Goal: Transaction & Acquisition: Purchase product/service

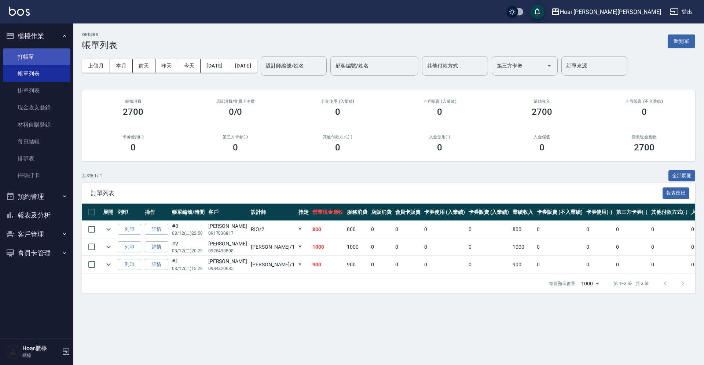
click at [34, 58] on link "打帳單" at bounding box center [36, 56] width 67 height 17
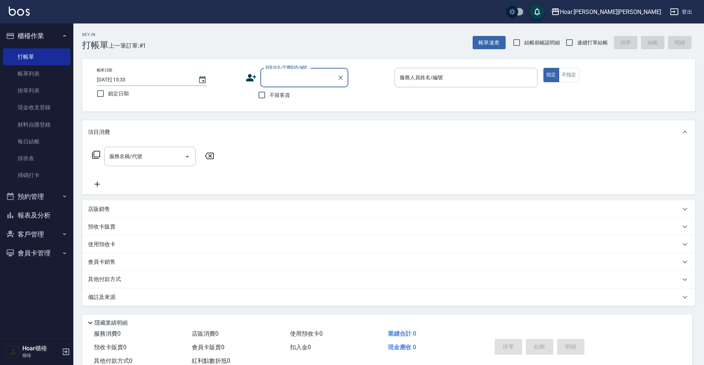
click at [302, 70] on label "顧客姓名/手機號碼/編號" at bounding box center [286, 67] width 42 height 5
click at [302, 71] on input "顧客姓名/手機號碼/編號" at bounding box center [299, 77] width 70 height 13
click at [298, 82] on input "顧客姓名/手機號碼/編號" at bounding box center [299, 77] width 70 height 13
click at [36, 235] on button "客戶管理" at bounding box center [36, 234] width 67 height 19
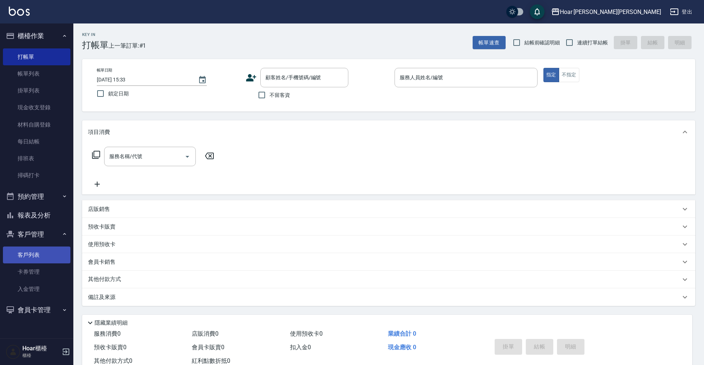
click at [30, 254] on link "客戶列表" at bounding box center [36, 254] width 67 height 17
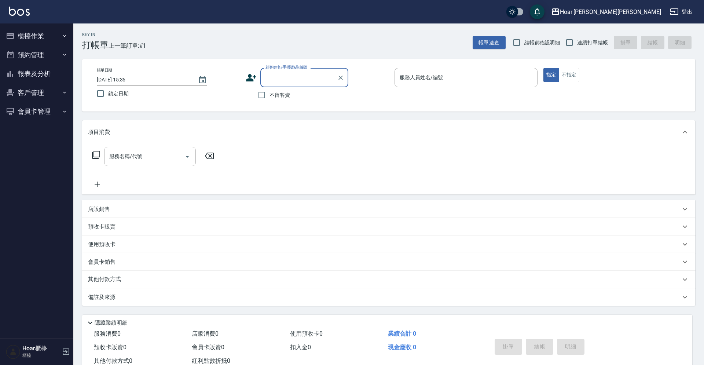
click at [39, 94] on button "客戶管理" at bounding box center [36, 92] width 67 height 19
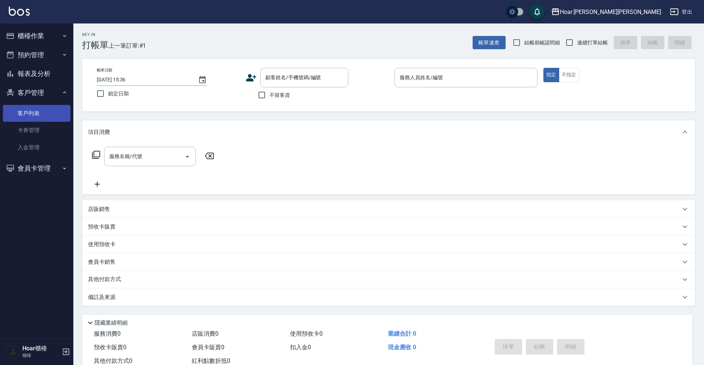
click at [48, 109] on link "客戶列表" at bounding box center [36, 113] width 67 height 17
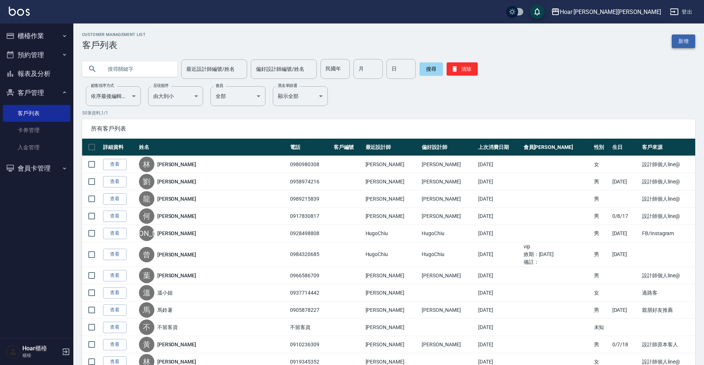
click at [686, 45] on link "新增" at bounding box center [682, 41] width 23 height 14
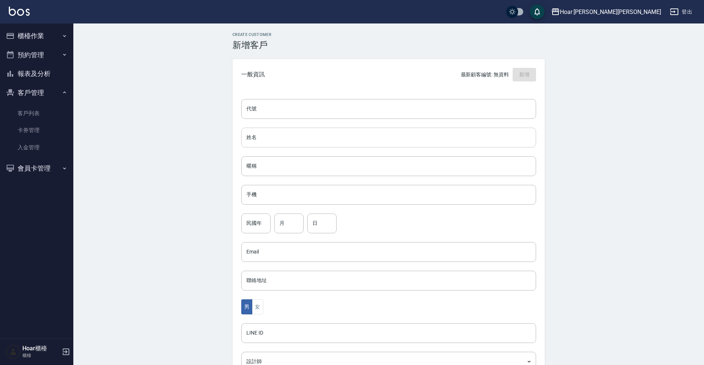
click at [291, 144] on input "姓名" at bounding box center [388, 138] width 295 height 20
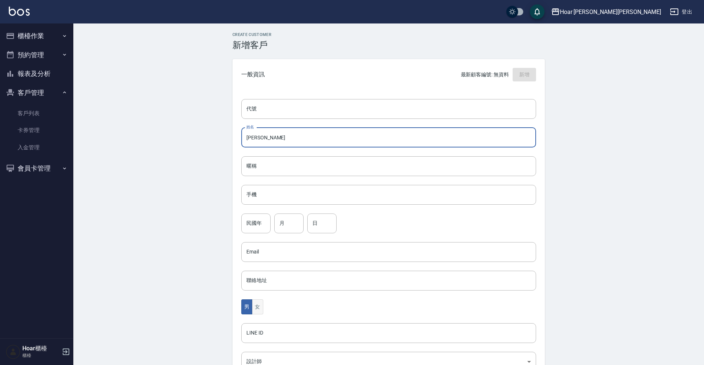
type input "芳婷"
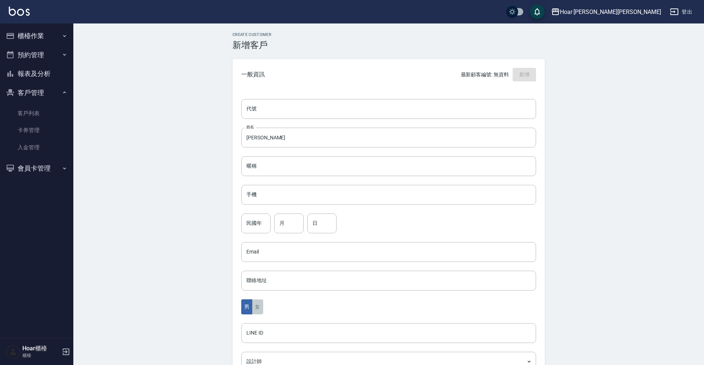
click at [260, 309] on button "女" at bounding box center [257, 306] width 11 height 15
click at [278, 192] on input "手機" at bounding box center [388, 195] width 295 height 20
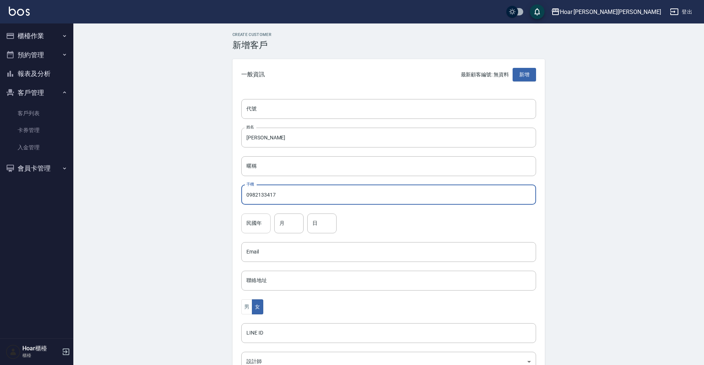
type input "0982133417"
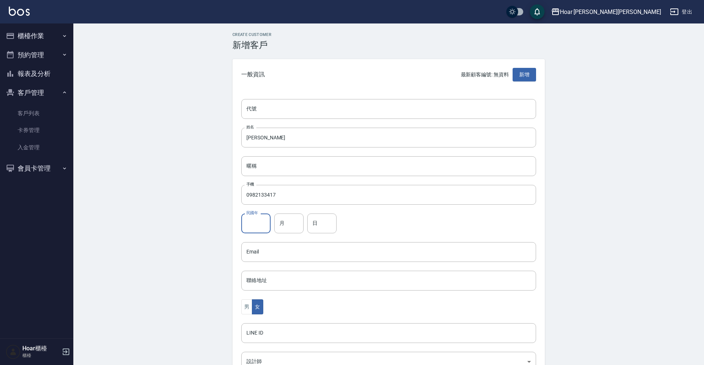
click at [265, 222] on input "民國年" at bounding box center [255, 223] width 29 height 20
click at [287, 230] on input "月" at bounding box center [288, 223] width 29 height 20
type input "6"
type input "5"
click at [314, 223] on input "日" at bounding box center [321, 223] width 29 height 20
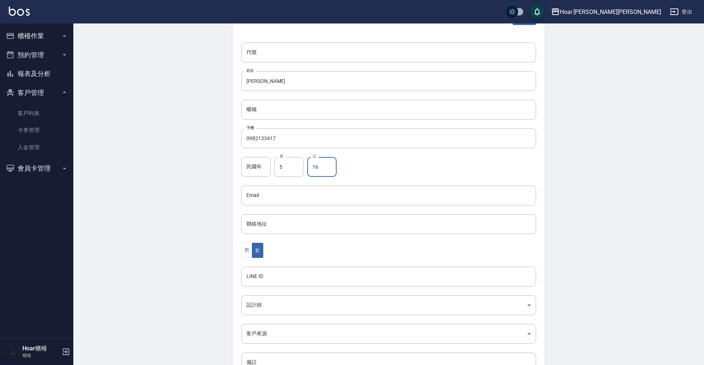
scroll to position [57, 0]
type input "16"
click at [268, 306] on body "Hoar 霍爾沙龍 登出 櫃檯作業 打帳單 帳單列表 掛單列表 現金收支登錄 材料自購登錄 每日結帳 排班表 掃碼打卡 預約管理 預約管理 單日預約紀錄 單週…" at bounding box center [352, 181] width 704 height 477
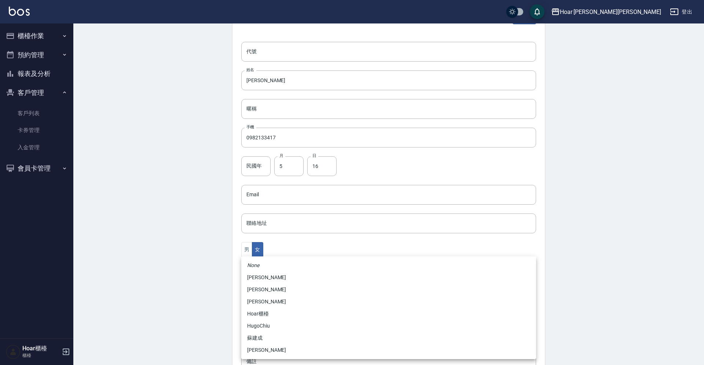
click at [262, 346] on li "黃紹閔" at bounding box center [388, 350] width 295 height 12
type input "ca54d0d9-00fe-490f-ba6a-72a5339bf885"
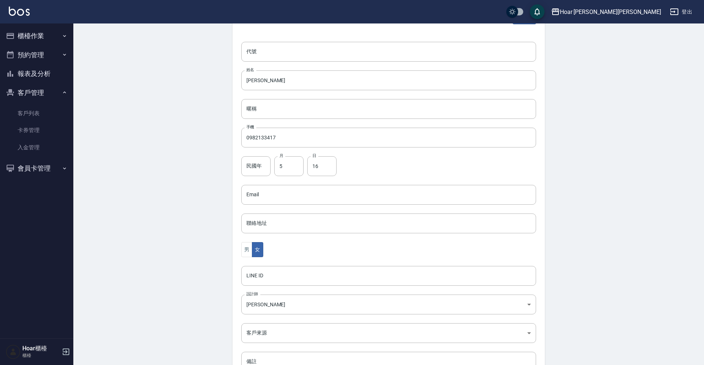
click at [271, 344] on div "代號 代號 姓名 芳婷 姓名 暱稱 暱稱 手機 0982133417 手機 民國年 民國年 月 5 月 日 16 日 Email Email 聯絡地址 聯絡地…" at bounding box center [388, 211] width 312 height 356
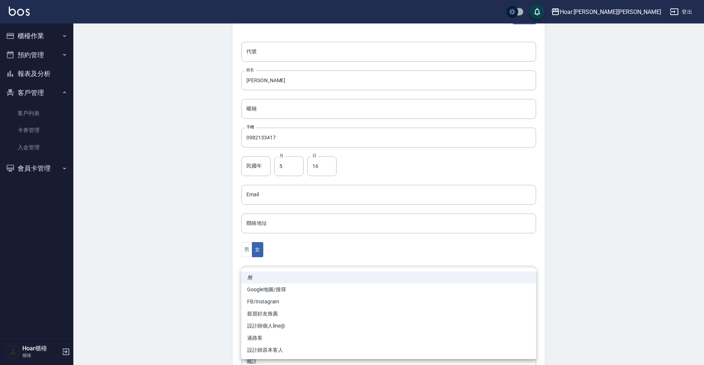
click at [273, 336] on body "Hoar 霍爾沙龍 登出 櫃檯作業 打帳單 帳單列表 掛單列表 現金收支登錄 材料自購登錄 每日結帳 排班表 掃碼打卡 預約管理 預約管理 單日預約紀錄 單週…" at bounding box center [352, 181] width 704 height 477
click at [273, 302] on li "FB/Instagram" at bounding box center [388, 301] width 295 height 12
type input "FB/Instagram"
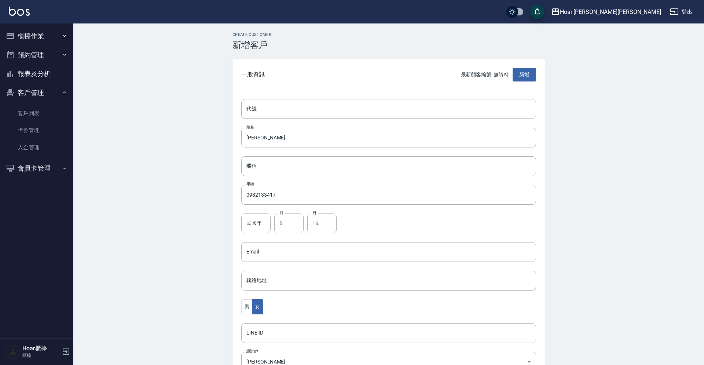
scroll to position [113, 0]
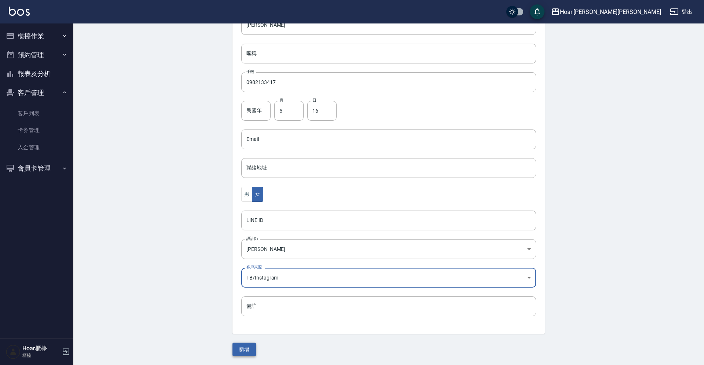
click at [252, 346] on button "新增" at bounding box center [243, 349] width 23 height 14
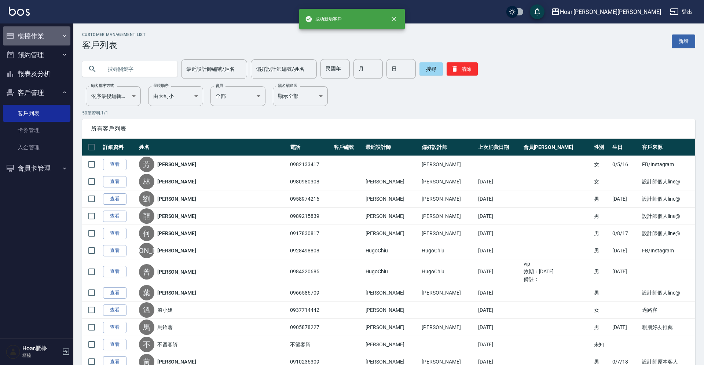
click at [34, 43] on button "櫃檯作業" at bounding box center [36, 35] width 67 height 19
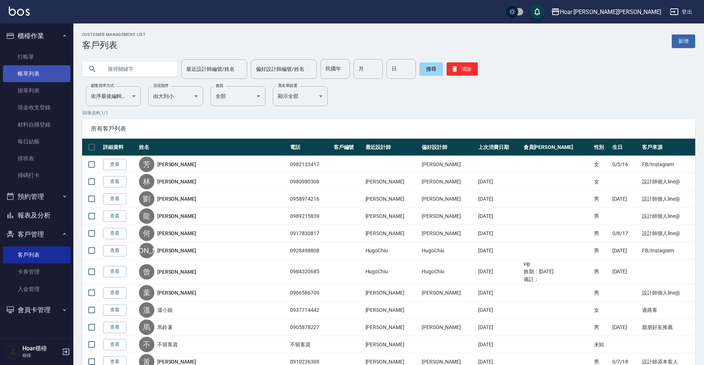
drag, startPoint x: 33, startPoint y: 56, endPoint x: 66, endPoint y: 71, distance: 36.6
click at [39, 55] on link "打帳單" at bounding box center [36, 56] width 67 height 17
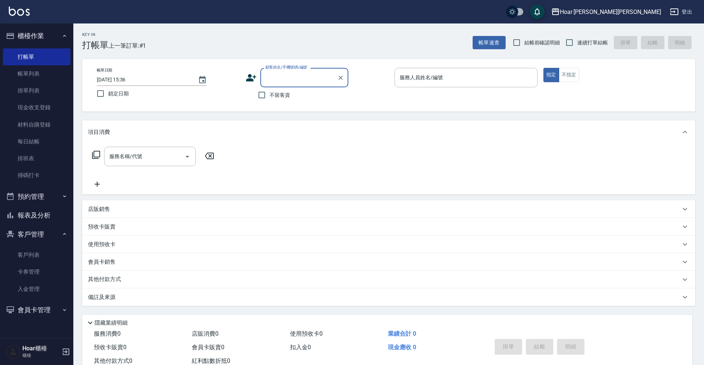
click at [300, 72] on input "顧客姓名/手機號碼/編號" at bounding box center [299, 77] width 70 height 13
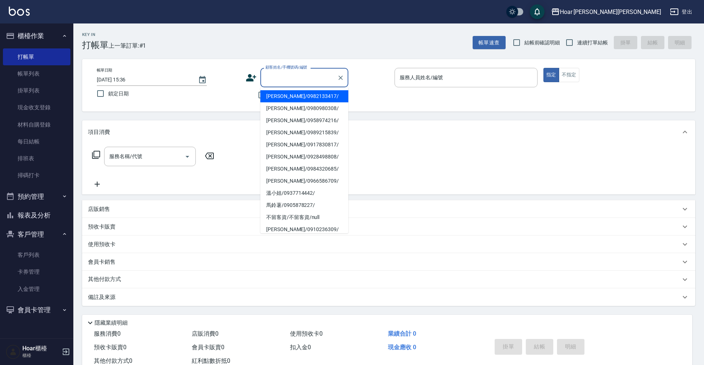
click at [293, 95] on li "芳婷/0982133417/" at bounding box center [304, 96] width 88 height 12
type input "芳婷/0982133417/"
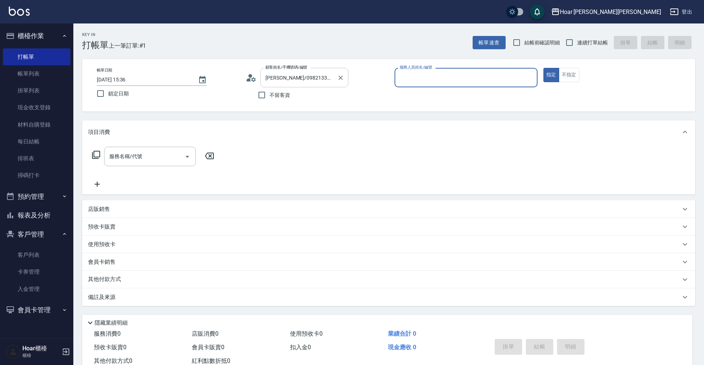
type input "Shami-3"
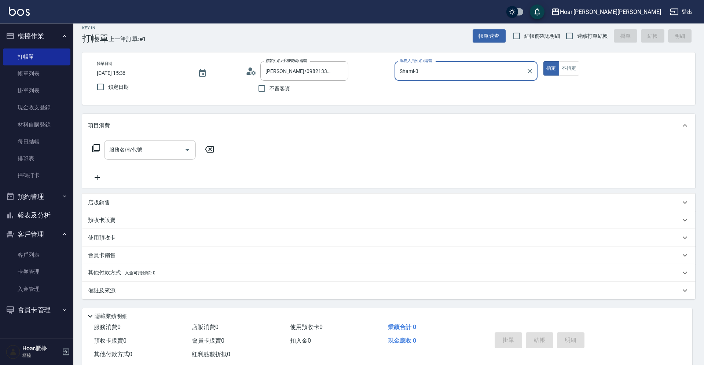
click at [127, 148] on input "服務名稱/代號" at bounding box center [144, 149] width 74 height 13
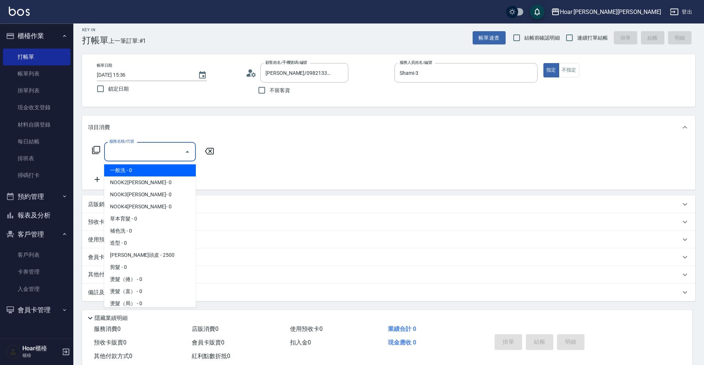
scroll to position [4, 0]
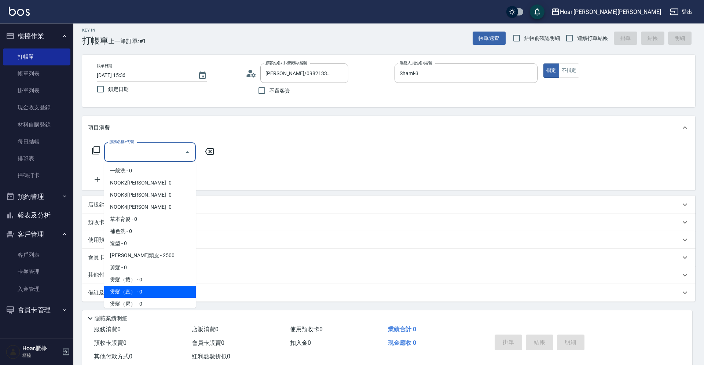
click at [144, 287] on span "燙髮（直） - 0" at bounding box center [150, 291] width 92 height 12
type input "燙髮（直）(302)"
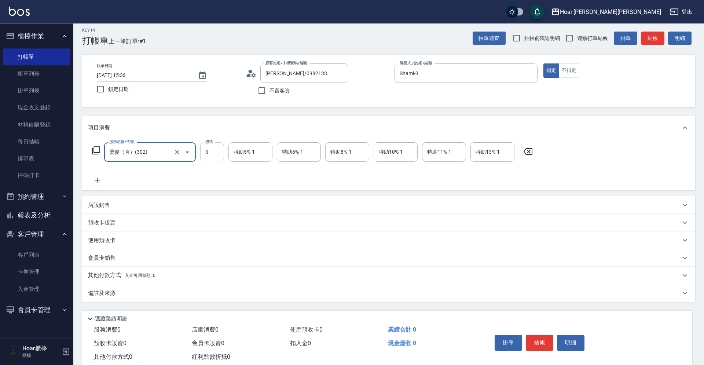
click at [220, 153] on input "0" at bounding box center [212, 152] width 24 height 20
type input "1800"
click at [104, 182] on icon at bounding box center [97, 180] width 18 height 9
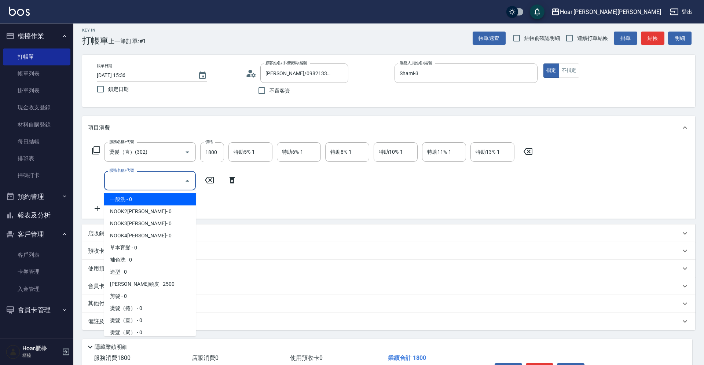
click at [129, 177] on input "服務名稱/代號" at bounding box center [144, 180] width 74 height 13
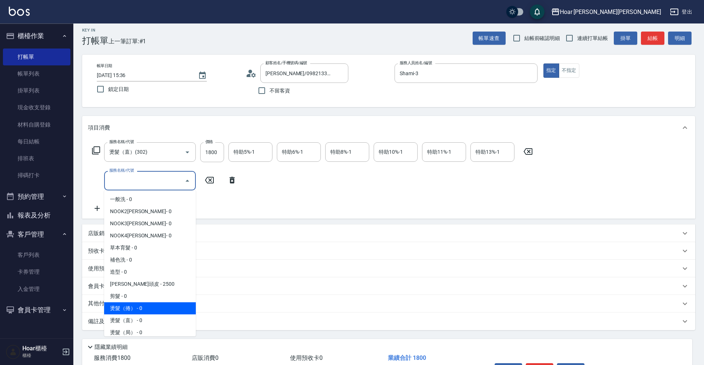
drag, startPoint x: 134, startPoint y: 312, endPoint x: 155, endPoint y: 271, distance: 45.4
click at [141, 299] on ul "一般洗 - 0 NOOK2道 - 0 NOOK3道 - 0 NOOK4道 - 0 草本育髮 - 0 補色洗 - 0 造型 - 0 瑞莎芙頭皮 - 2500 剪…" at bounding box center [150, 263] width 92 height 146
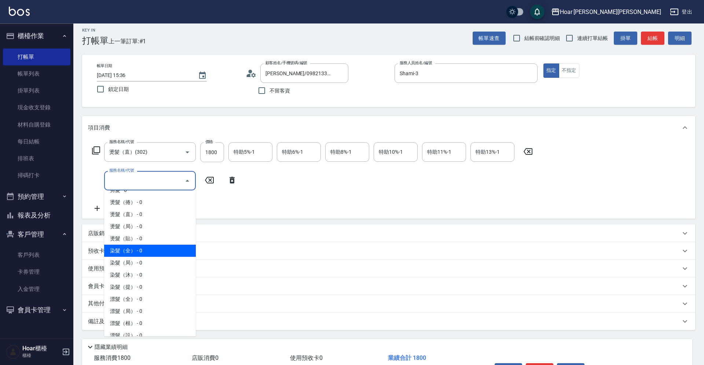
scroll to position [107, 0]
click at [129, 249] on span "染髮（全） - 0" at bounding box center [150, 250] width 92 height 12
type input "染髮（全）(401)"
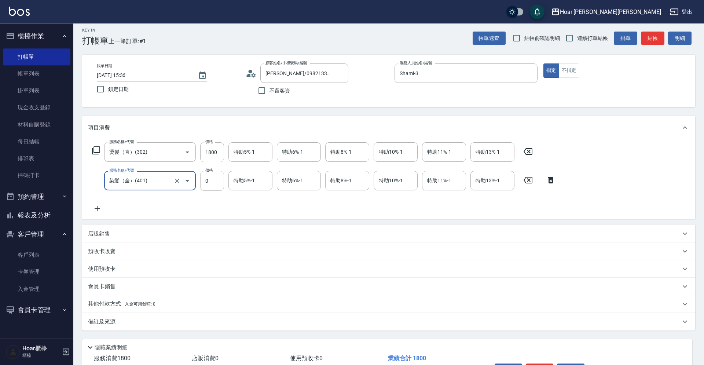
click at [211, 180] on input "0" at bounding box center [212, 181] width 24 height 20
type input "2500"
click at [96, 208] on icon at bounding box center [97, 208] width 18 height 9
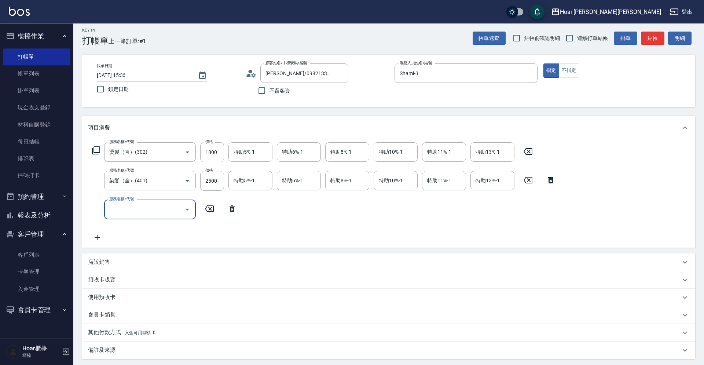
click at [178, 211] on input "服務名稱/代號" at bounding box center [144, 209] width 74 height 13
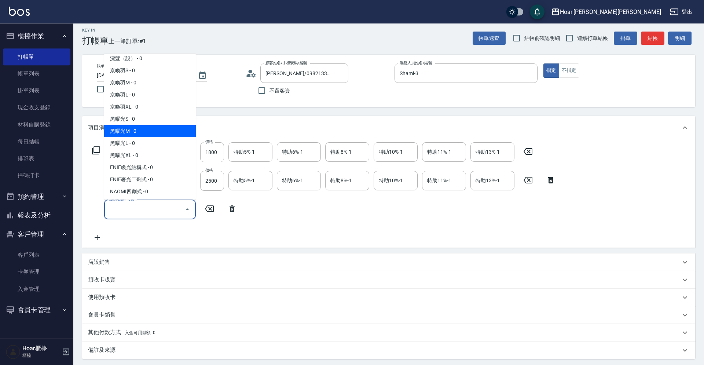
click at [134, 131] on span "黑曜光M - 0" at bounding box center [150, 131] width 92 height 12
type input "黑曜光M(606)"
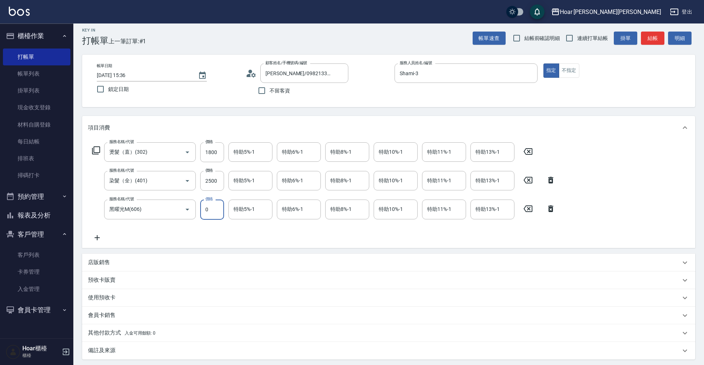
click at [214, 210] on input "0" at bounding box center [212, 209] width 24 height 20
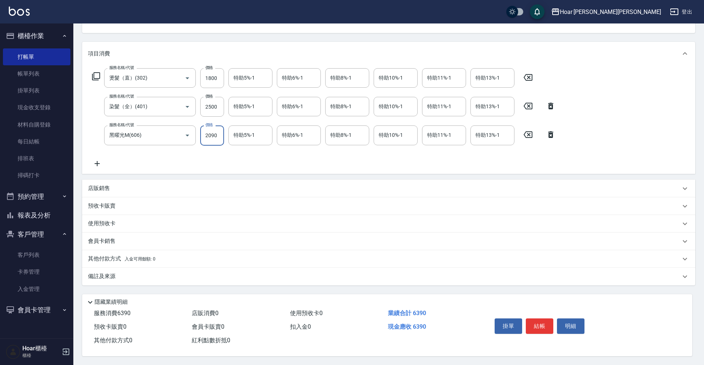
type input "2090"
click at [119, 255] on p "其他付款方式 入金可用餘額: 0" at bounding box center [121, 259] width 67 height 8
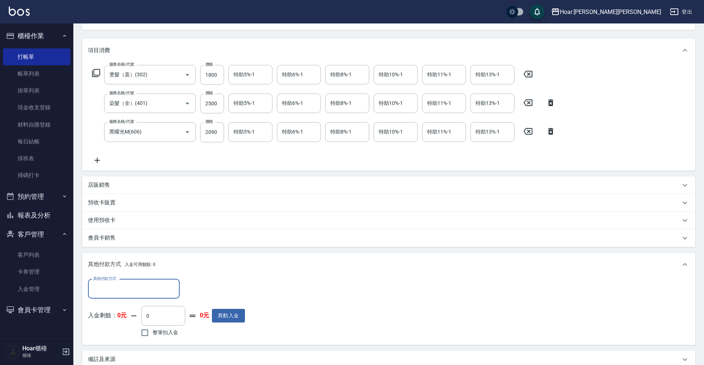
scroll to position [0, 0]
click at [125, 286] on input "其他付款方式" at bounding box center [133, 288] width 85 height 13
click at [129, 331] on span "信用卡" at bounding box center [134, 331] width 92 height 12
type input "信用卡"
click at [199, 288] on input "0" at bounding box center [211, 289] width 55 height 20
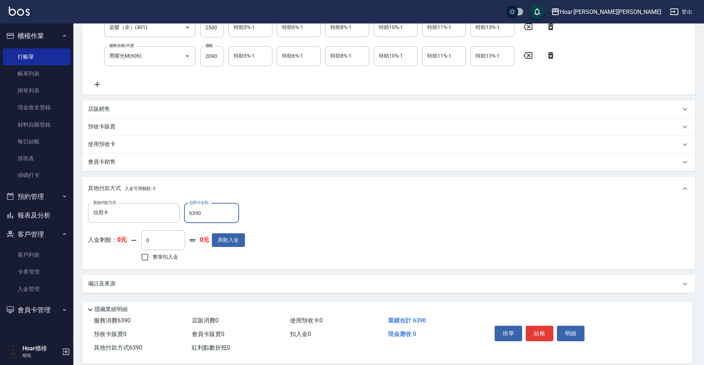
scroll to position [168, 0]
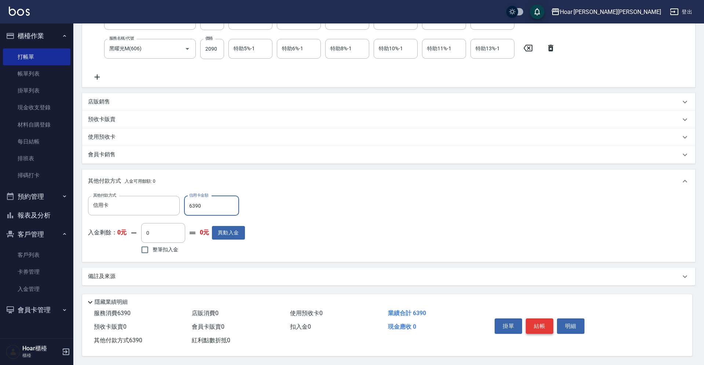
type input "6390"
click at [532, 323] on button "結帳" at bounding box center [539, 325] width 27 height 15
